Goal: Information Seeking & Learning: Learn about a topic

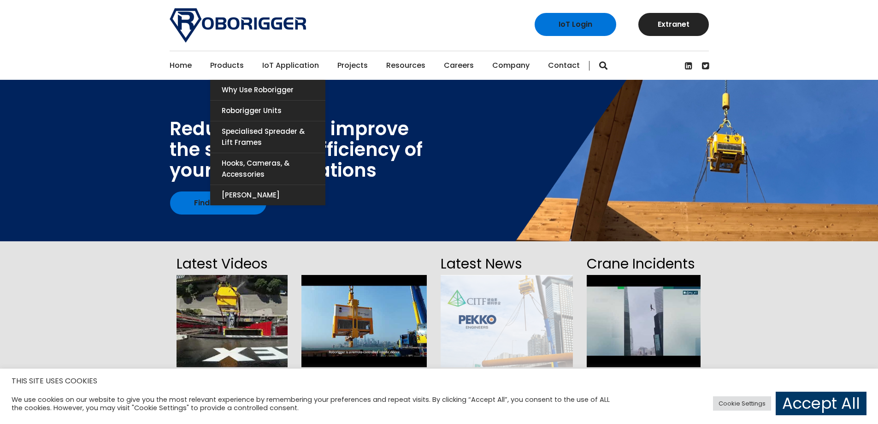
click at [236, 66] on link "Products" at bounding box center [227, 65] width 34 height 29
click at [243, 107] on link "Roborigger Units" at bounding box center [267, 111] width 115 height 20
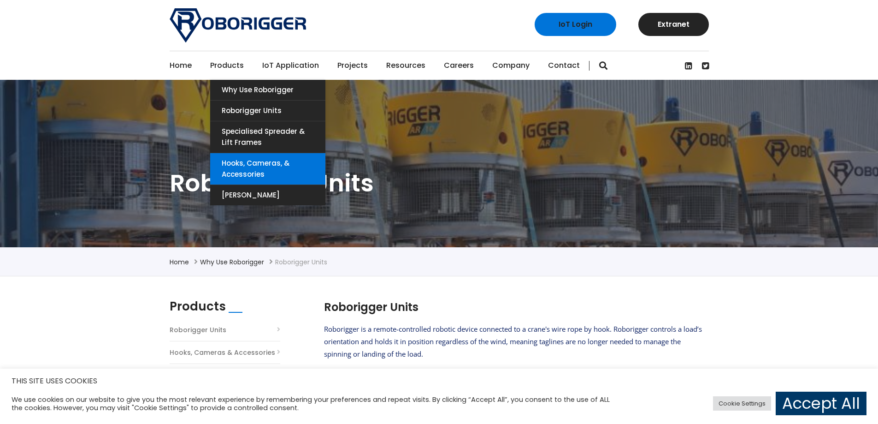
click at [271, 172] on link "Hooks, Cameras, & Accessories" at bounding box center [267, 168] width 115 height 31
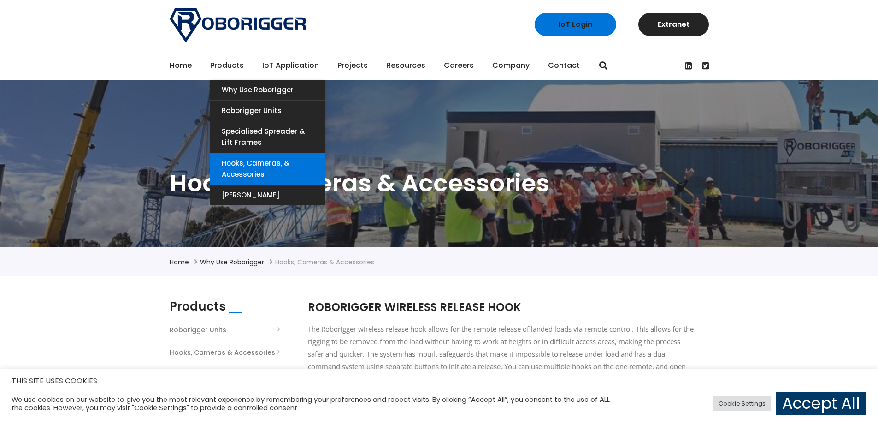
click at [249, 169] on link "Hooks, Cameras, & Accessories" at bounding box center [267, 168] width 115 height 31
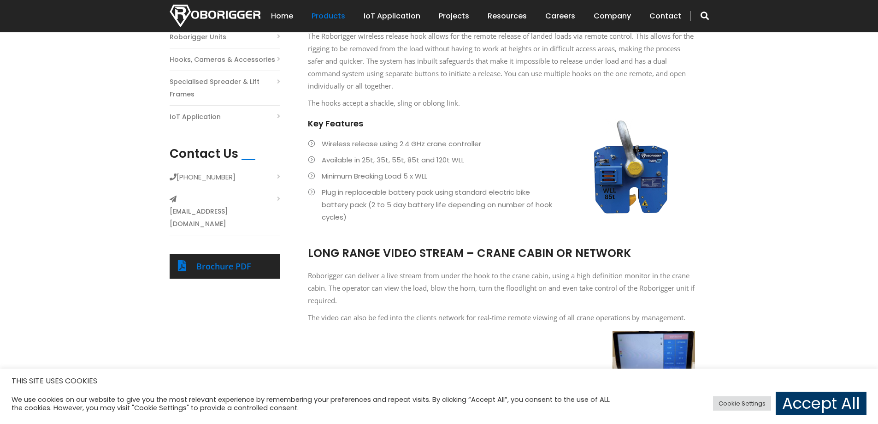
scroll to position [277, 0]
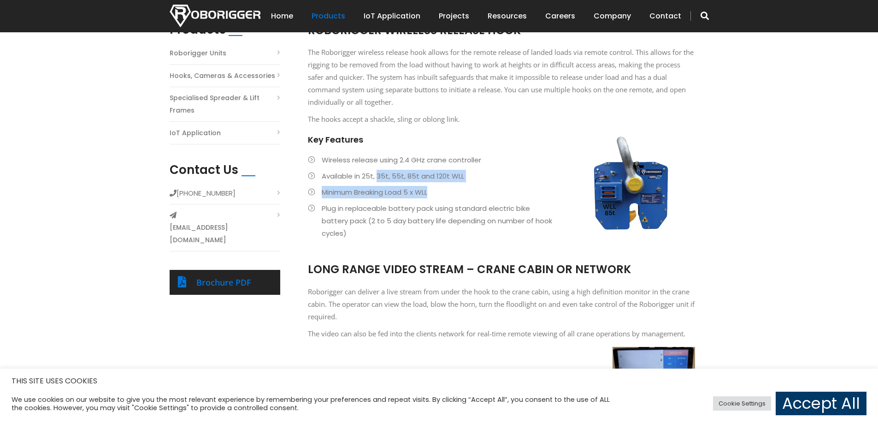
drag, startPoint x: 379, startPoint y: 176, endPoint x: 432, endPoint y: 196, distance: 56.8
click at [432, 196] on ul "Wireless release using 2.4 GHz crane controller Available in 25t, 35t, 55t, 85t…" at bounding box center [501, 197] width 387 height 86
click at [457, 203] on li "Plug in replaceable battery pack using standard electric bike battery pack (2 t…" at bounding box center [501, 220] width 387 height 37
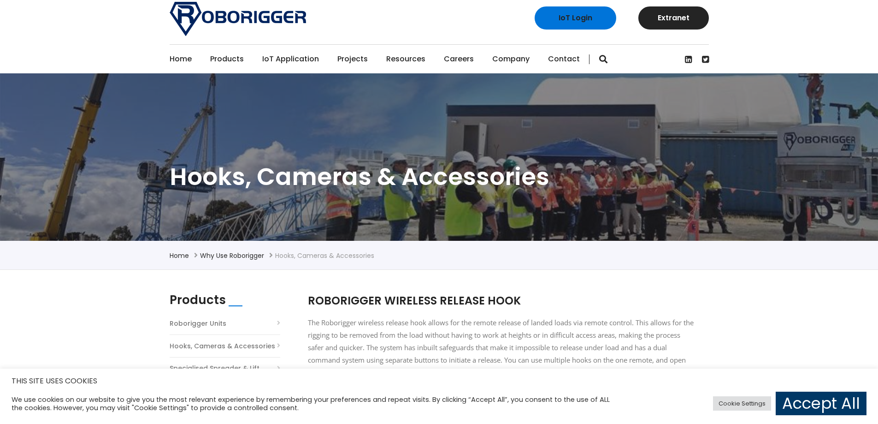
scroll to position [0, 0]
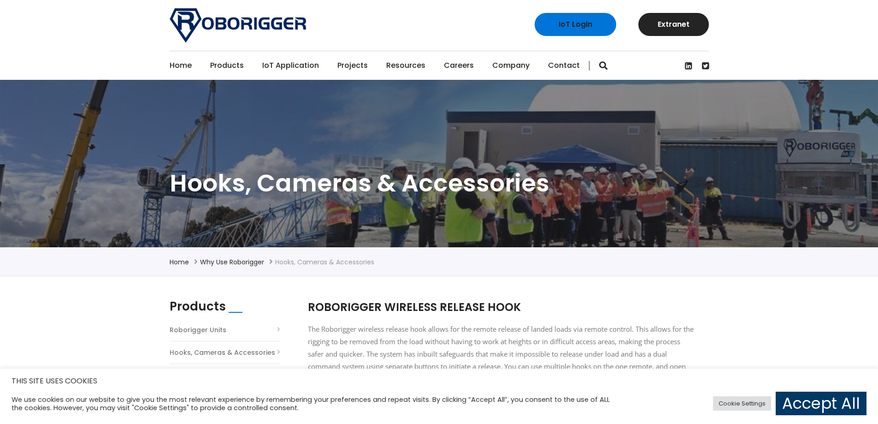
click at [353, 65] on link "Projects" at bounding box center [352, 65] width 30 height 29
